Goal: Task Accomplishment & Management: Manage account settings

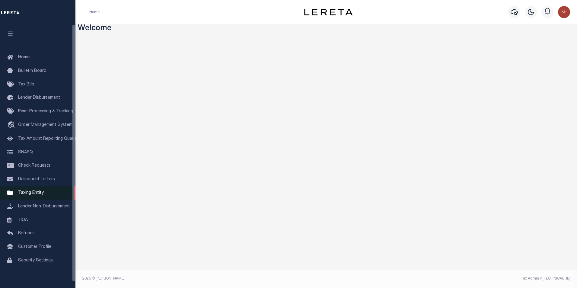
click at [33, 195] on span "Taxing Entity" at bounding box center [31, 193] width 26 height 4
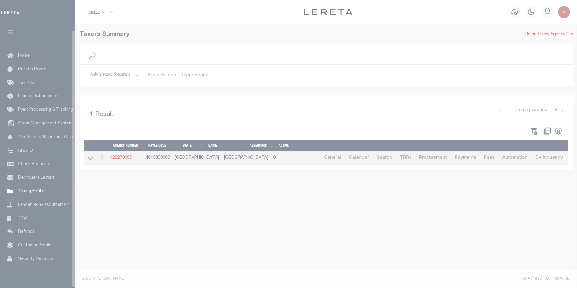
scroll to position [6, 0]
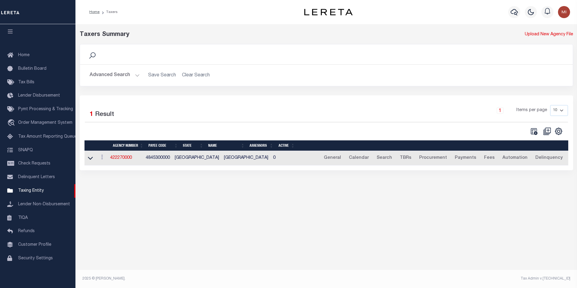
click at [122, 71] on button "Advanced Search" at bounding box center [115, 75] width 50 height 12
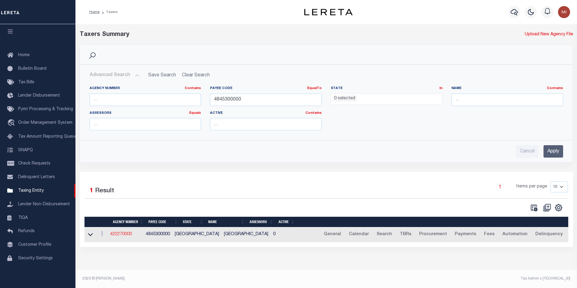
click at [129, 235] on link "422270000" at bounding box center [121, 234] width 22 height 4
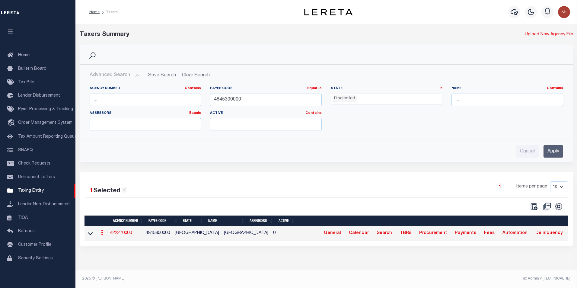
click at [125, 233] on link "422270000" at bounding box center [121, 233] width 22 height 4
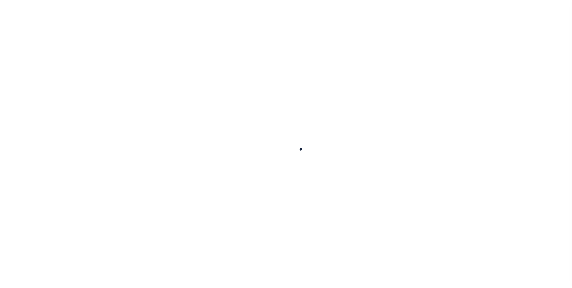
select select
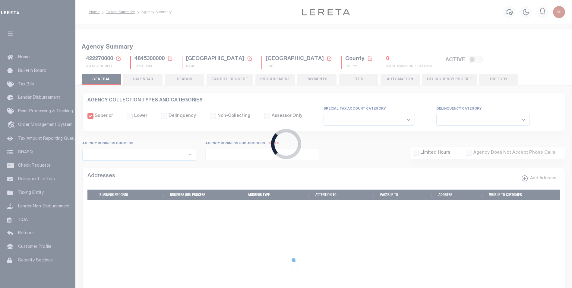
checkbox input "false"
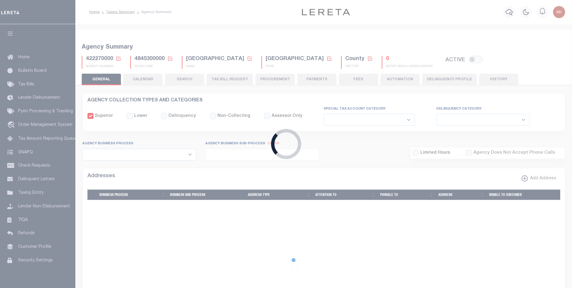
checkbox input "false"
type input "4845300000"
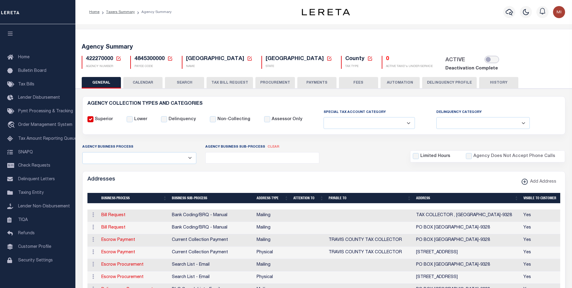
click at [485, 60] on input "checkbox" at bounding box center [492, 59] width 14 height 7
checkbox input "true"
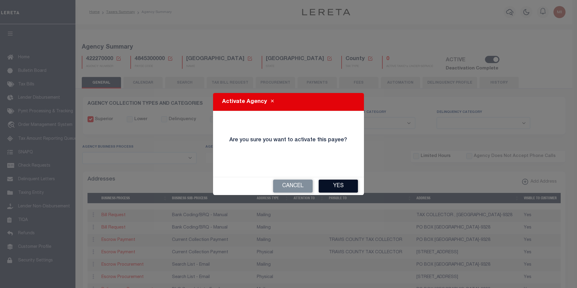
click at [336, 184] on button "Yes" at bounding box center [338, 185] width 39 height 13
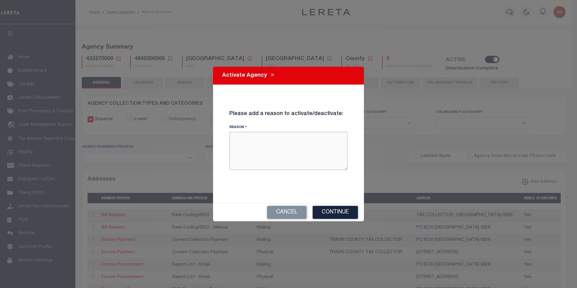
click at [267, 154] on textarea "Reason" at bounding box center [288, 151] width 118 height 38
type textarea "Mike - testing reactivation"
click at [333, 212] on button "Continue" at bounding box center [335, 212] width 45 height 13
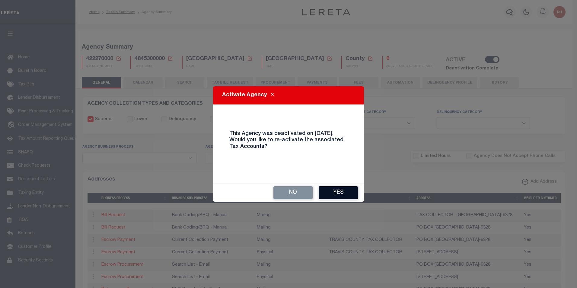
click at [336, 193] on button "Yes" at bounding box center [338, 192] width 39 height 13
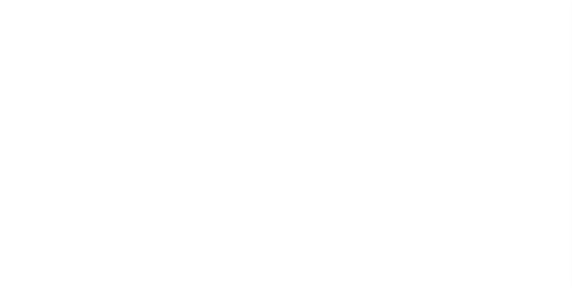
select select
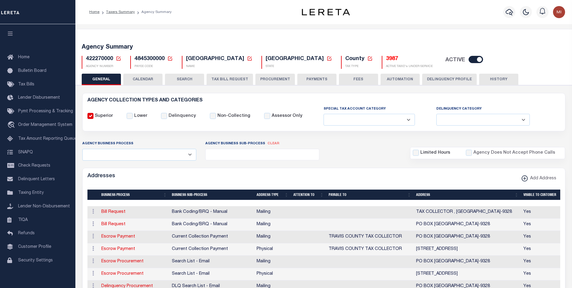
click at [549, 63] on div "422270000 Agency Number Edit Cancel Ok" at bounding box center [324, 60] width 494 height 18
click at [386, 58] on h5 "3987" at bounding box center [409, 59] width 47 height 7
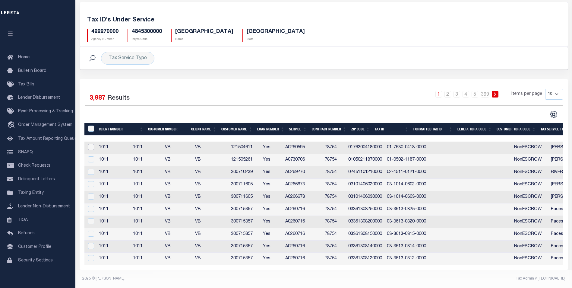
click at [92, 144] on input "checkbox" at bounding box center [91, 147] width 6 height 6
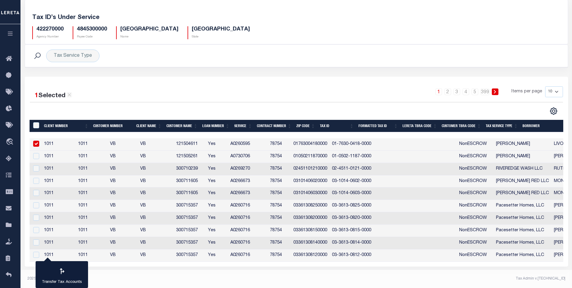
click at [40, 140] on td at bounding box center [36, 144] width 12 height 12
checkbox input "false"
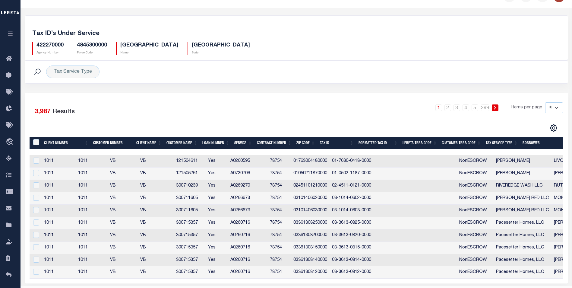
scroll to position [0, 0]
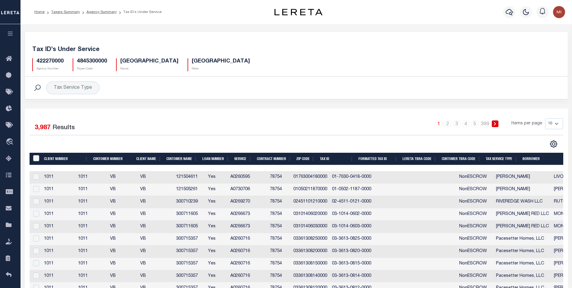
click at [287, 49] on h5 "Tax ID’s Under Service" at bounding box center [296, 49] width 529 height 7
drag, startPoint x: 62, startPoint y: 11, endPoint x: 71, endPoint y: 13, distance: 8.3
click at [63, 11] on link "Taxers Summary" at bounding box center [65, 12] width 29 height 4
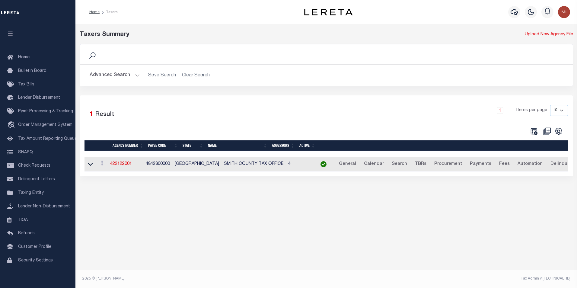
drag, startPoint x: 278, startPoint y: 46, endPoint x: 275, endPoint y: 45, distance: 3.1
click at [278, 46] on div "Search" at bounding box center [326, 54] width 493 height 20
click at [91, 11] on link "Home" at bounding box center [94, 12] width 10 height 4
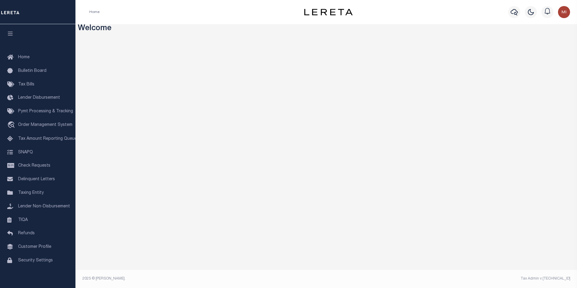
click at [267, 18] on div "Home" at bounding box center [185, 12] width 203 height 13
click at [21, 195] on span "Taxing Entity" at bounding box center [31, 193] width 26 height 4
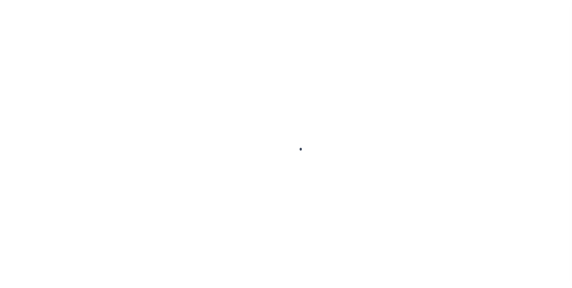
select select
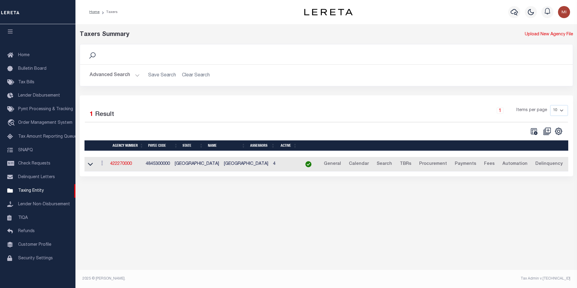
click at [119, 72] on button "Advanced Search" at bounding box center [115, 75] width 50 height 12
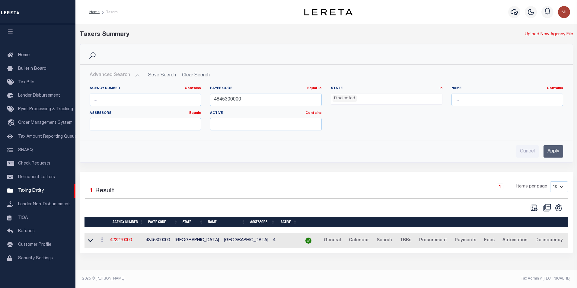
click at [233, 0] on div "Home Taxers Profile Sign out" at bounding box center [325, 12] width 501 height 24
drag, startPoint x: 252, startPoint y: 102, endPoint x: 126, endPoint y: 102, distance: 126.1
click at [126, 102] on div "Agency Number Contains Contains Is Payee Code EqualTo Equals Is Not Equal To Is…" at bounding box center [326, 110] width 482 height 49
paste input "2"
type input "4842300000"
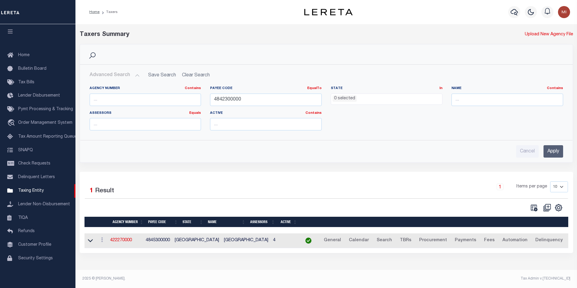
click at [554, 149] on input "Apply" at bounding box center [553, 151] width 20 height 12
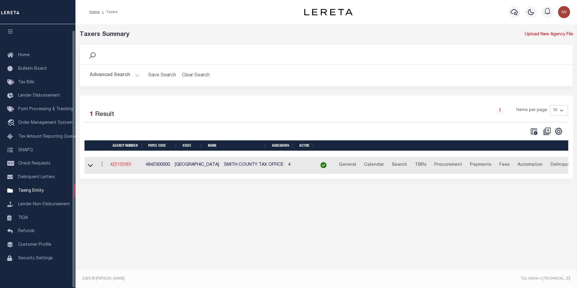
drag, startPoint x: 118, startPoint y: 165, endPoint x: 125, endPoint y: 191, distance: 26.6
click at [119, 165] on link "422122001" at bounding box center [121, 165] width 22 height 4
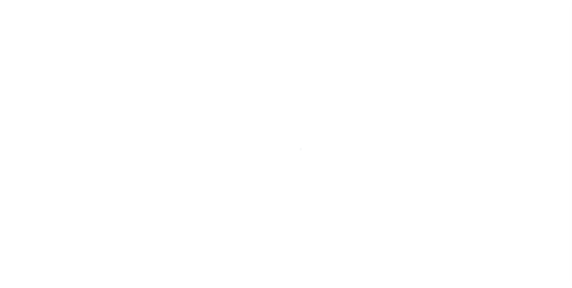
select select
checkbox input "false"
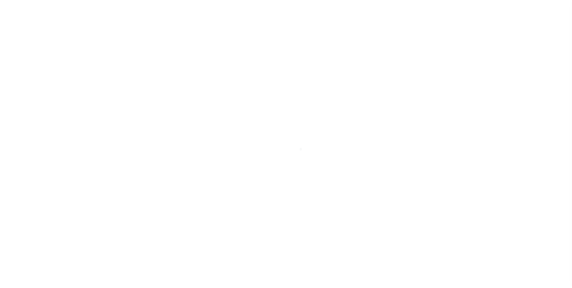
checkbox input "false"
type input "4842300000"
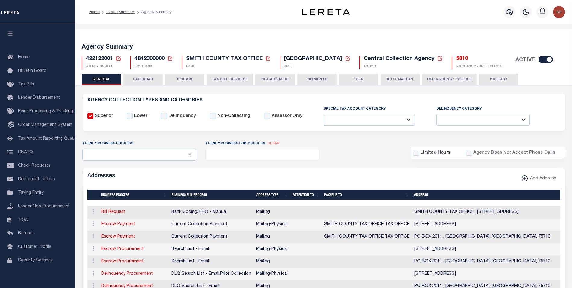
click at [317, 235] on td at bounding box center [306, 237] width 31 height 12
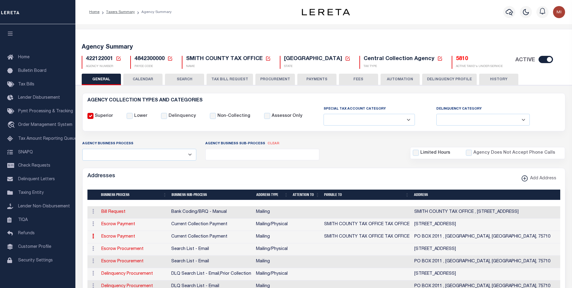
click at [151, 59] on span "4842300000" at bounding box center [150, 58] width 30 height 5
copy h5 "4842300000"
click at [368, 37] on div "Agency Summary 422122001 Agency Number Edit Cancel Ok New Agency Number Cancel …" at bounding box center [324, 55] width 499 height 37
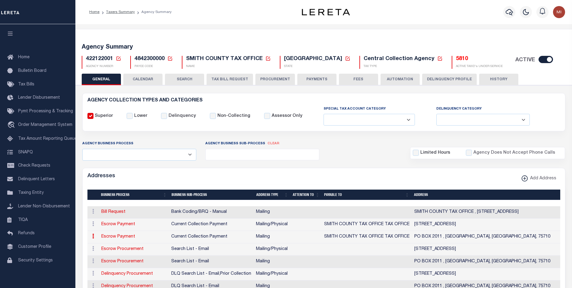
click at [484, 41] on div "Agency Summary 422122001 Agency Number Edit Cancel Ok New Agency Number Cancel …" at bounding box center [324, 55] width 499 height 37
click at [539, 58] on input "checkbox" at bounding box center [546, 59] width 14 height 7
checkbox input "false"
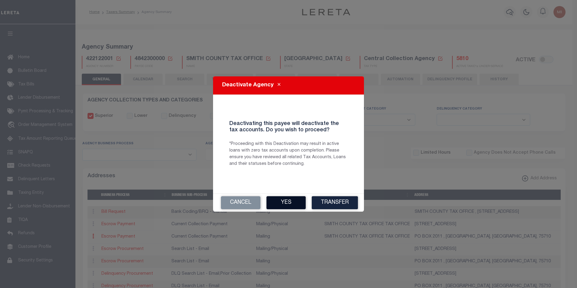
click at [279, 202] on button "Yes" at bounding box center [285, 202] width 39 height 13
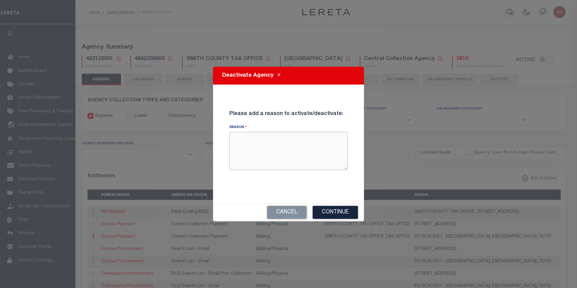
click at [288, 153] on textarea "Reason" at bounding box center [288, 151] width 118 height 38
type textarea "Mike testing agency deactivation"
click at [327, 209] on button "Continue" at bounding box center [335, 212] width 45 height 13
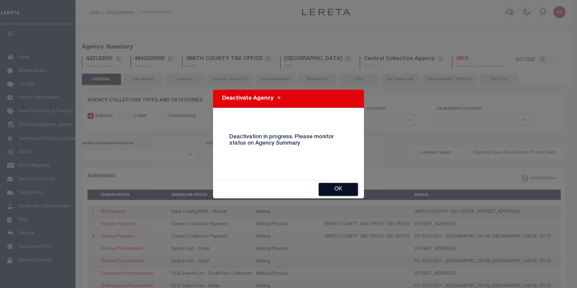
click at [333, 189] on button "OK" at bounding box center [338, 189] width 39 height 13
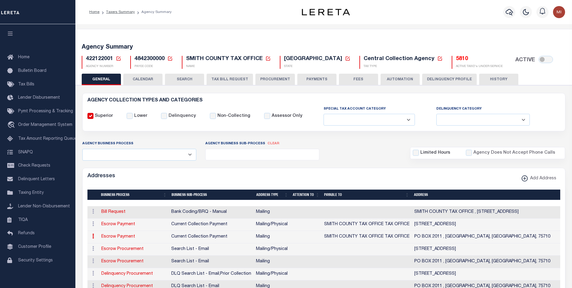
checkbox input "true"
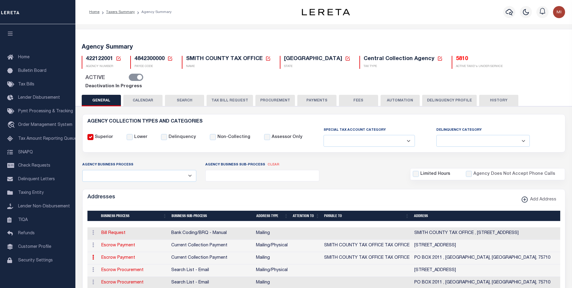
click at [148, 60] on span "4842300000" at bounding box center [150, 58] width 30 height 5
copy h5 "4842300000"
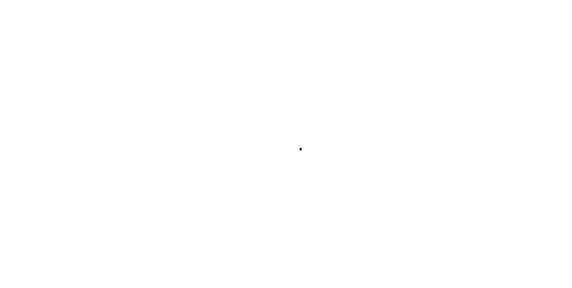
select select
checkbox input "false"
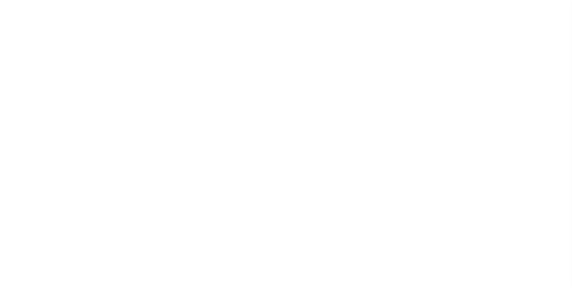
checkbox input "false"
type input "4842300000"
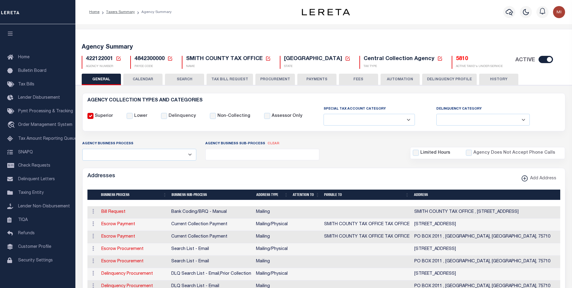
drag, startPoint x: 363, startPoint y: 82, endPoint x: 333, endPoint y: 144, distance: 68.5
click at [333, 144] on div "Agency Business Process All Automation Bill Request Delinquency Payment Delinqu…" at bounding box center [324, 150] width 492 height 20
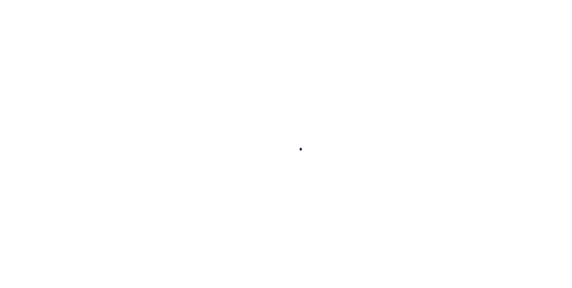
select select
checkbox input "false"
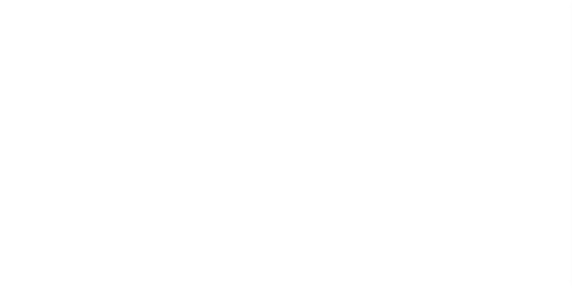
checkbox input "false"
type input "4842300000"
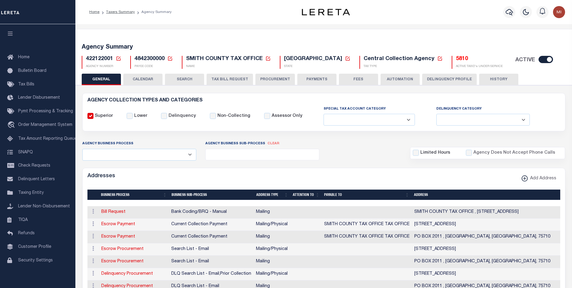
click at [539, 56] on input "checkbox" at bounding box center [546, 59] width 14 height 7
checkbox input "false"
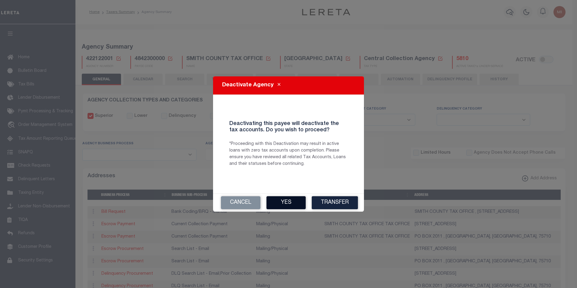
click at [287, 202] on button "Yes" at bounding box center [285, 202] width 39 height 13
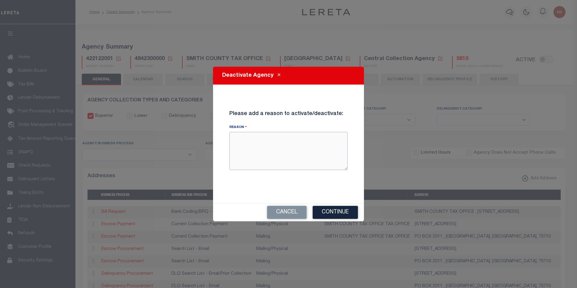
drag, startPoint x: 282, startPoint y: 144, endPoint x: 290, endPoint y: 146, distance: 8.4
click at [282, 144] on textarea "Reason" at bounding box center [288, 151] width 118 height 38
type textarea "Mike deactivating"
checkbox input "true"
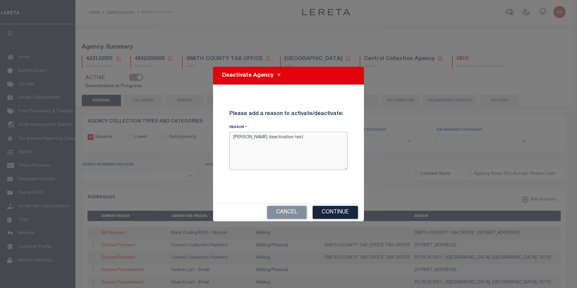
type textarea "[PERSON_NAME] deactivation test"
click at [331, 205] on div "Cancel Continue" at bounding box center [288, 212] width 151 height 18
click at [332, 212] on button "Continue" at bounding box center [335, 212] width 45 height 13
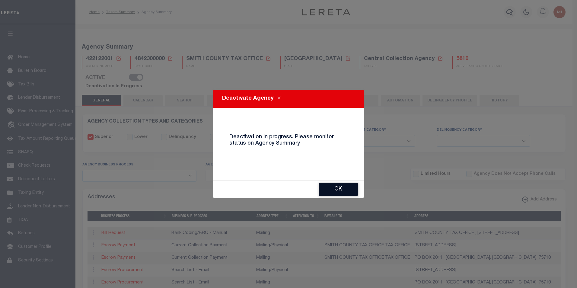
click at [332, 189] on button "OK" at bounding box center [338, 189] width 39 height 13
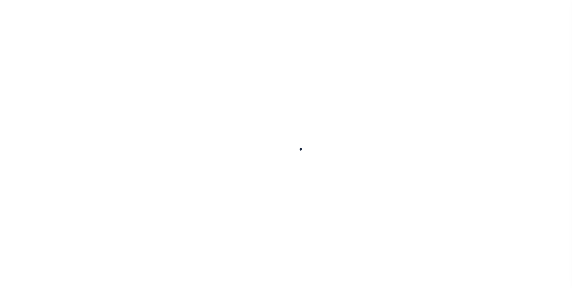
select select
checkbox input "false"
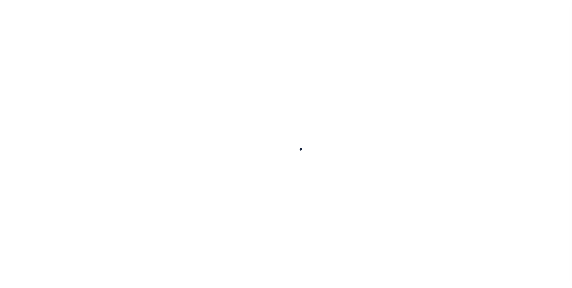
checkbox input "false"
type input "4842300000"
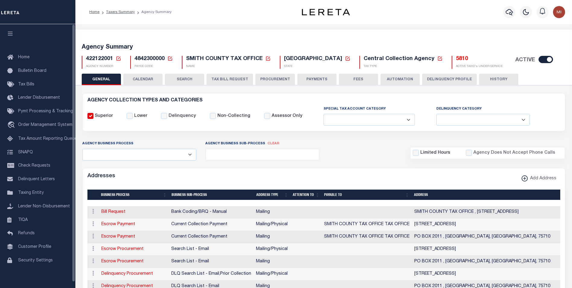
click at [147, 56] on span "4842300000" at bounding box center [150, 58] width 30 height 5
click at [146, 60] on span "4842300000" at bounding box center [150, 58] width 30 height 5
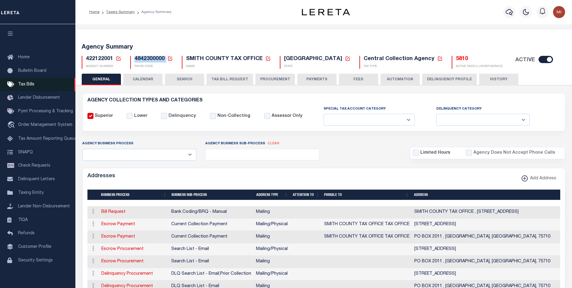
copy h5 "4842300000"
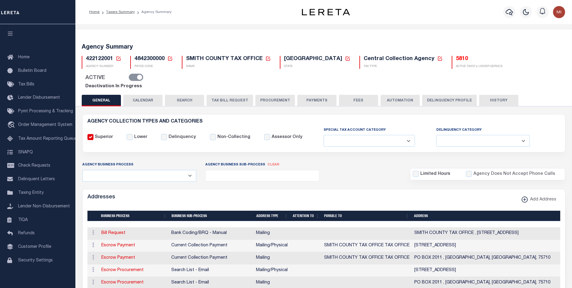
click at [129, 74] on div "ACTIVE" at bounding box center [105, 78] width 47 height 9
click at [142, 74] on div "ACTIVE" at bounding box center [112, 78] width 60 height 9
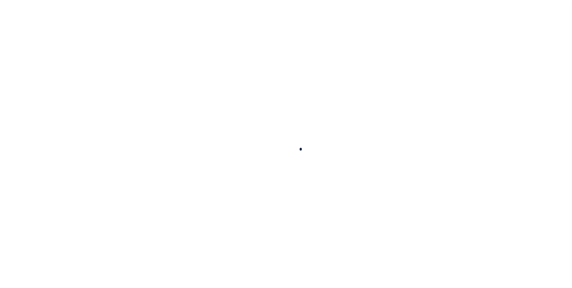
select select
checkbox input "false"
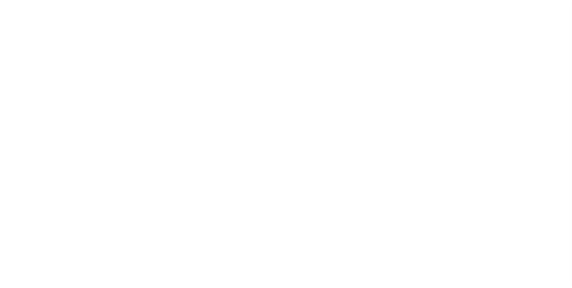
checkbox input "false"
type input "4842300000"
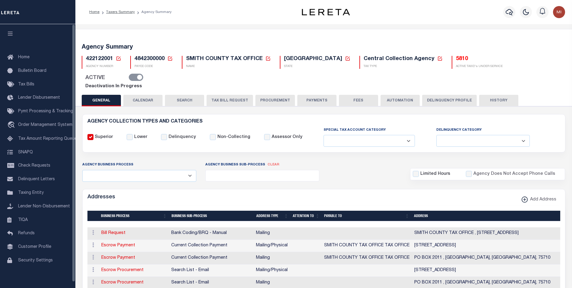
click at [142, 74] on div "ACTIVE" at bounding box center [112, 78] width 60 height 9
